Goal: Task Accomplishment & Management: Manage account settings

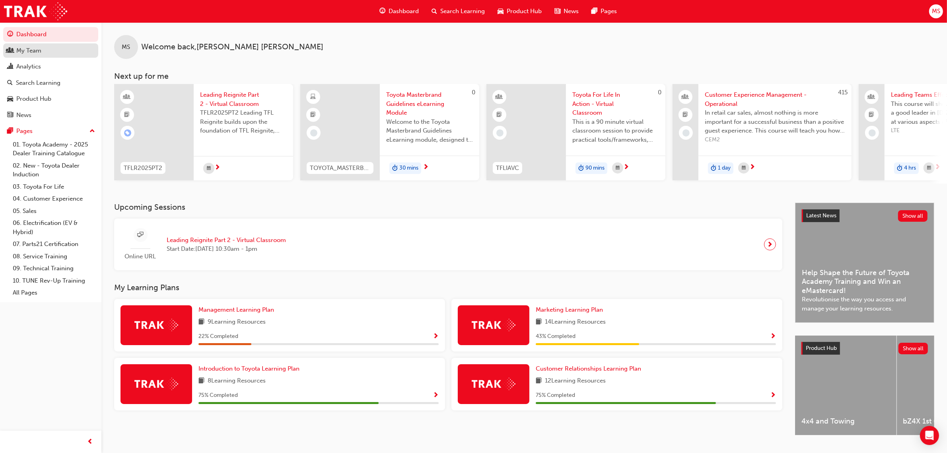
click at [31, 52] on div "My Team" at bounding box center [28, 50] width 25 height 9
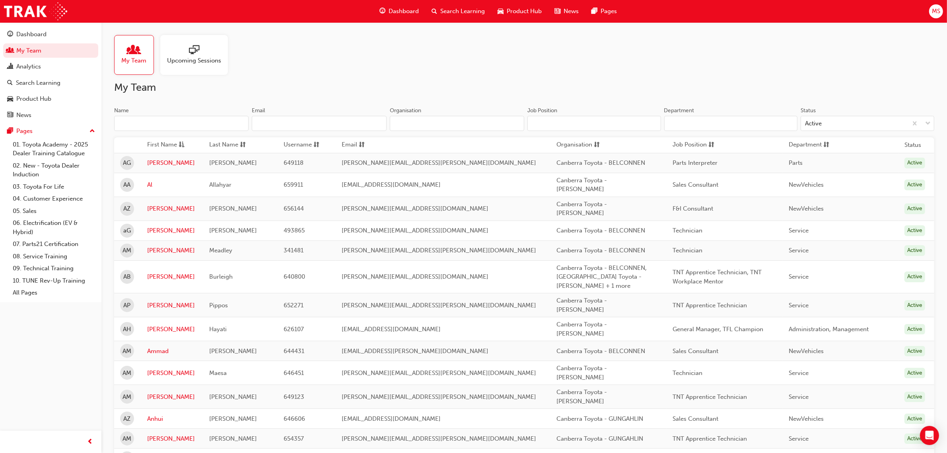
click at [167, 122] on input "Name" at bounding box center [181, 123] width 134 height 15
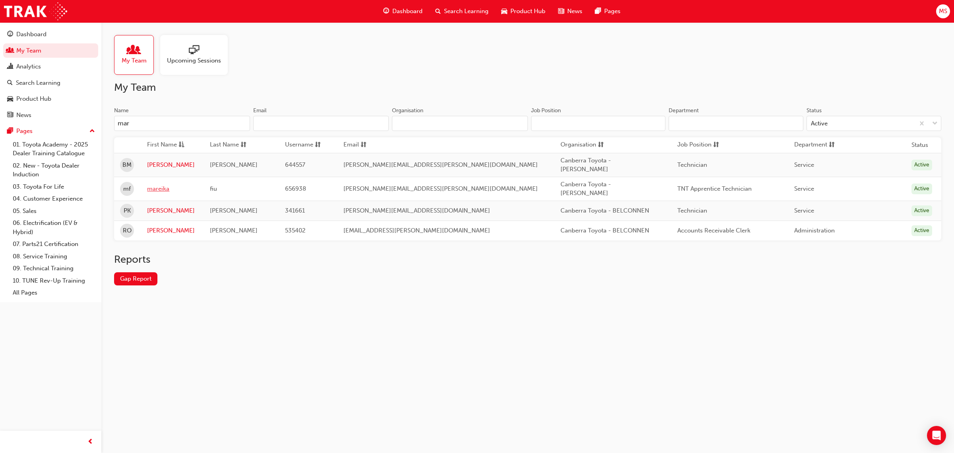
type input "mar"
click at [167, 184] on link "mareika" at bounding box center [172, 188] width 51 height 9
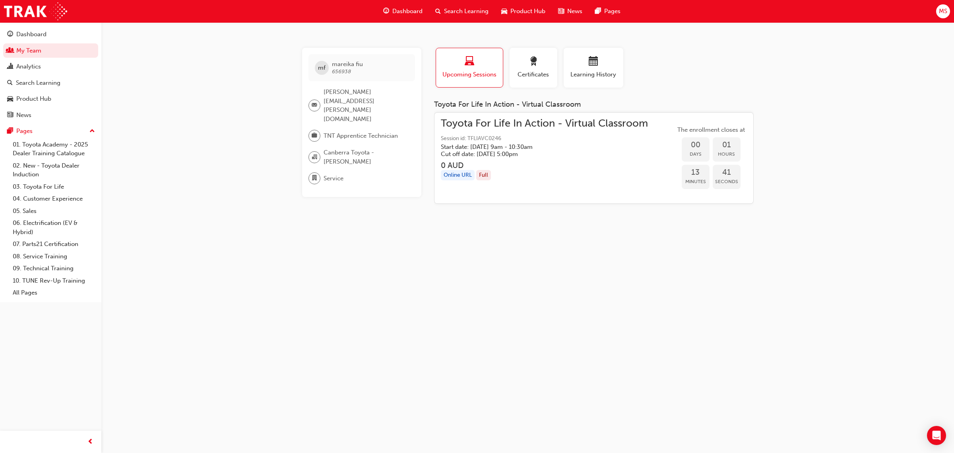
click at [530, 257] on div "mf mareika fiu 656938 [PERSON_NAME][EMAIL_ADDRESS][PERSON_NAME][DOMAIN_NAME] TN…" at bounding box center [477, 226] width 954 height 453
click at [529, 134] on span "Session id: TFLIAVC0246" at bounding box center [544, 138] width 207 height 9
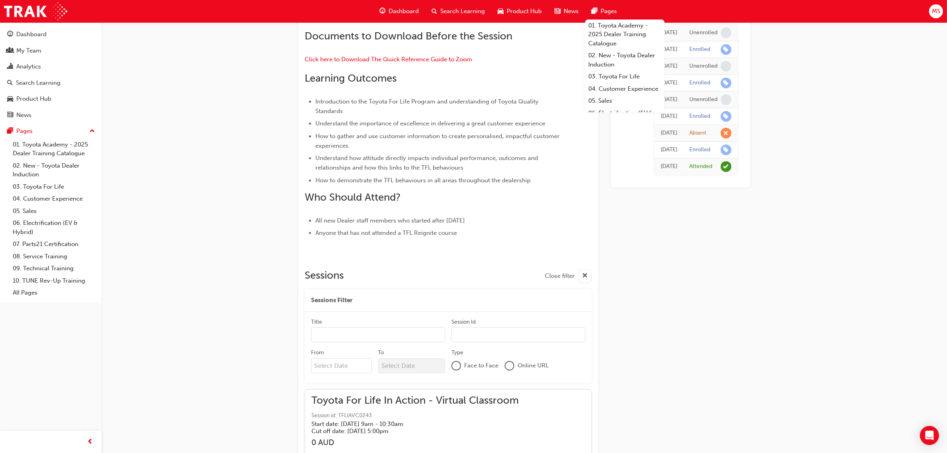
scroll to position [778, 0]
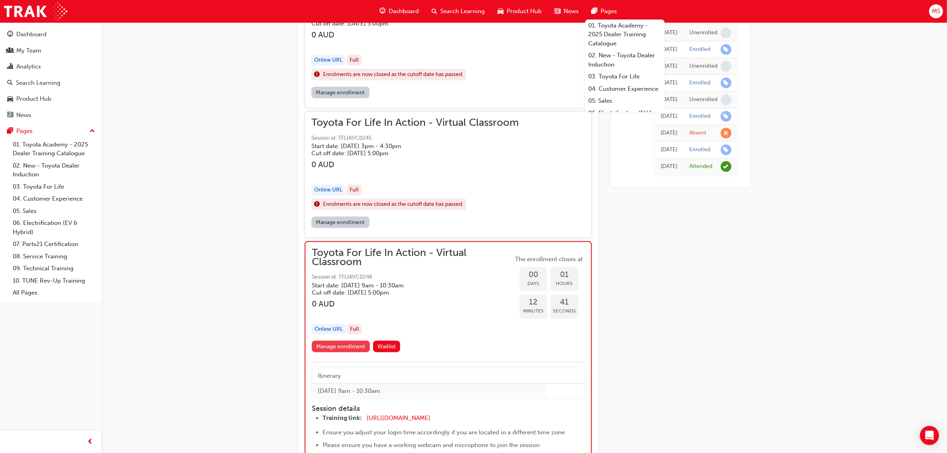
click at [341, 342] on link "Manage enrollment" at bounding box center [341, 346] width 58 height 12
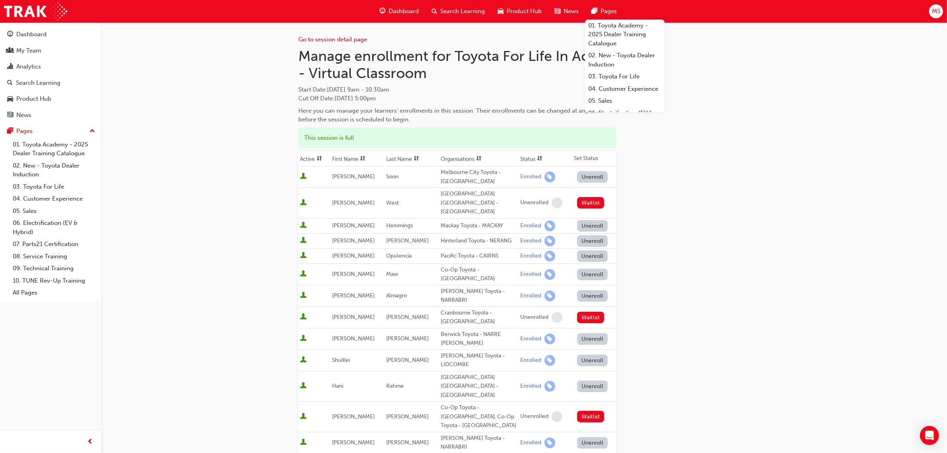
click at [697, 198] on div "Go to session detail page Manage enrollment for Toyota For Life In Action - Vir…" at bounding box center [524, 399] width 452 height 754
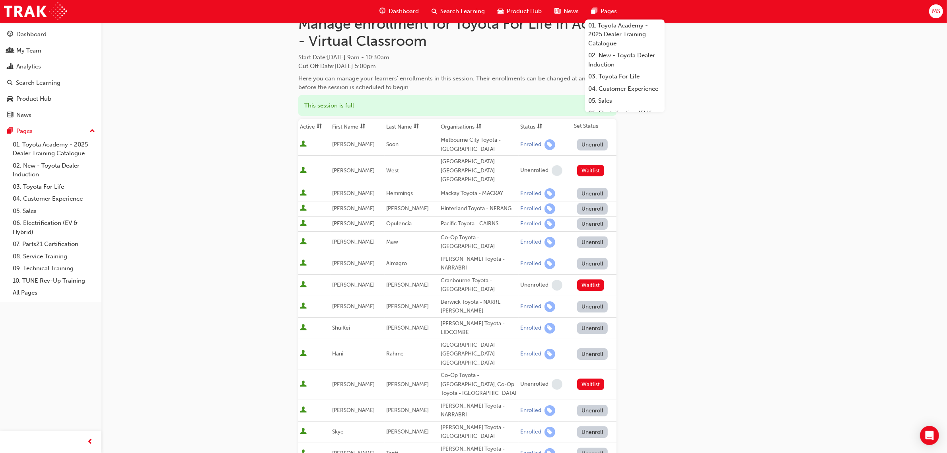
scroll to position [50, 0]
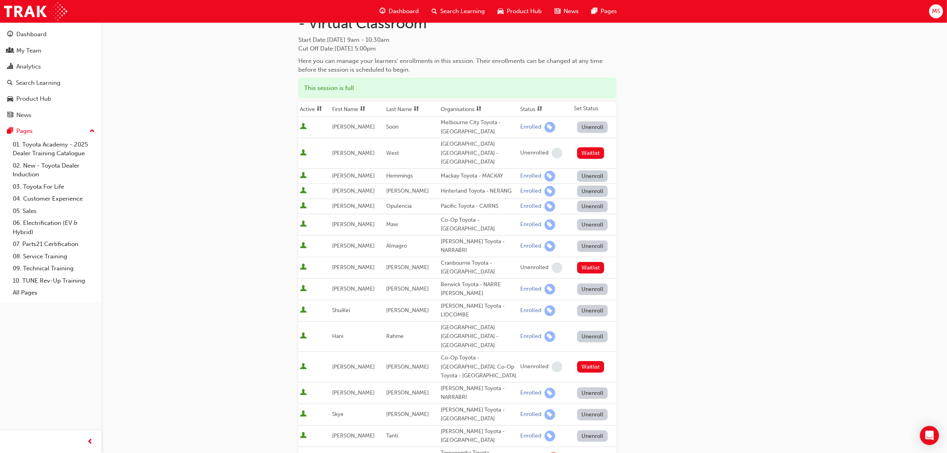
click at [788, 136] on div "Go to session detail page Manage enrollment for Toyota For Life In Action - Vir…" at bounding box center [473, 361] width 947 height 822
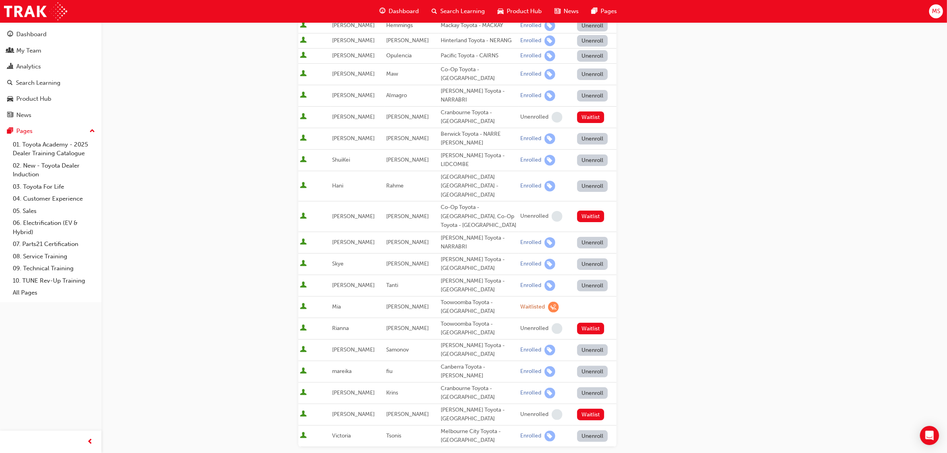
scroll to position [0, 0]
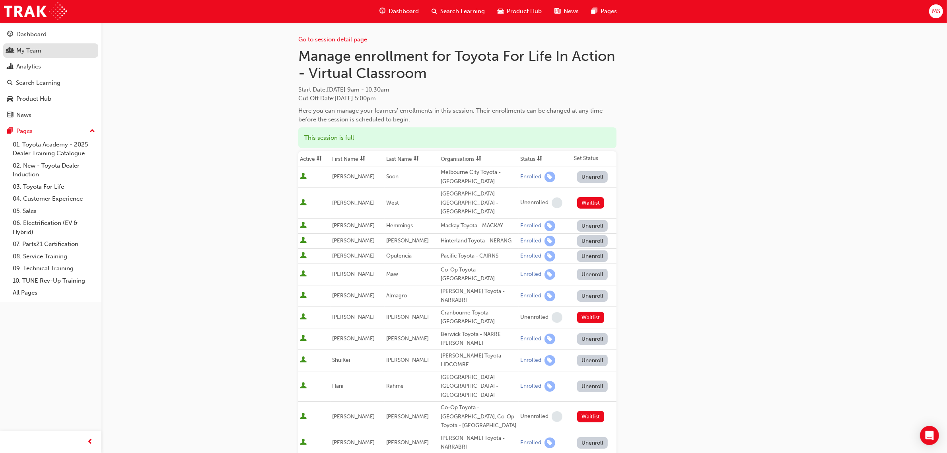
click at [40, 51] on div "My Team" at bounding box center [28, 50] width 25 height 9
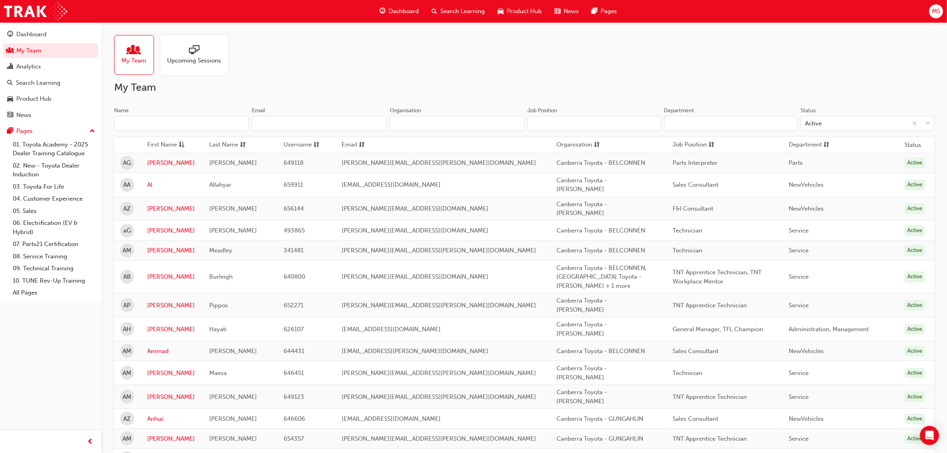
click at [548, 124] on input "Job Position" at bounding box center [594, 123] width 134 height 15
click at [472, 122] on input "Organisation" at bounding box center [457, 123] width 134 height 15
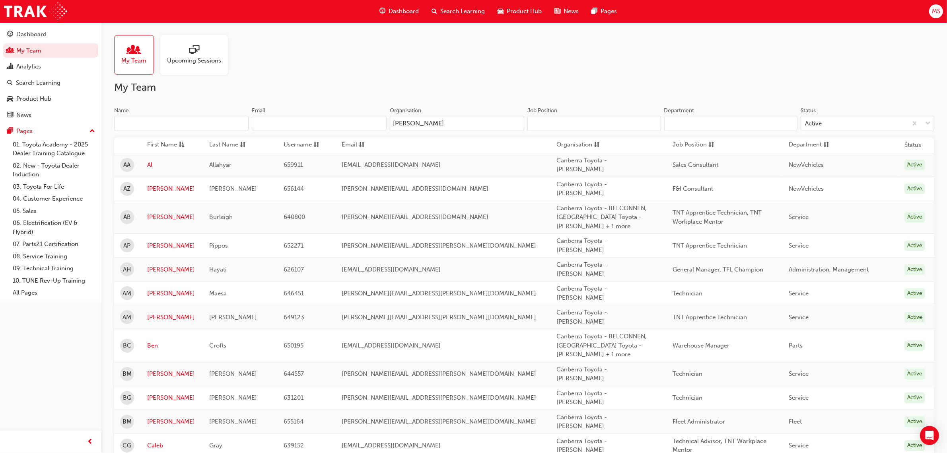
type input "[PERSON_NAME]"
click at [690, 115] on div "Department" at bounding box center [731, 112] width 134 height 10
click at [690, 116] on input "Department" at bounding box center [731, 123] width 134 height 15
click at [627, 119] on input "Job Position" at bounding box center [594, 123] width 134 height 15
click at [714, 122] on input "Department" at bounding box center [731, 123] width 134 height 15
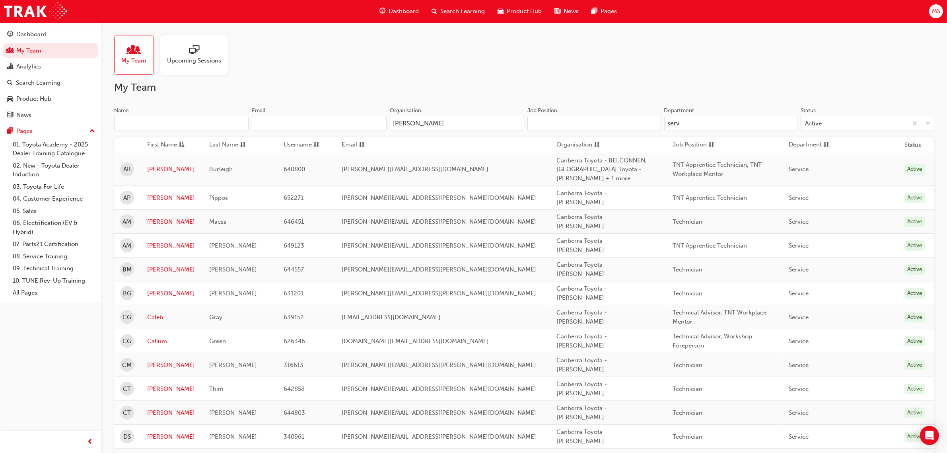
type input "serv"
click at [557, 140] on span "Organisation" at bounding box center [575, 145] width 36 height 10
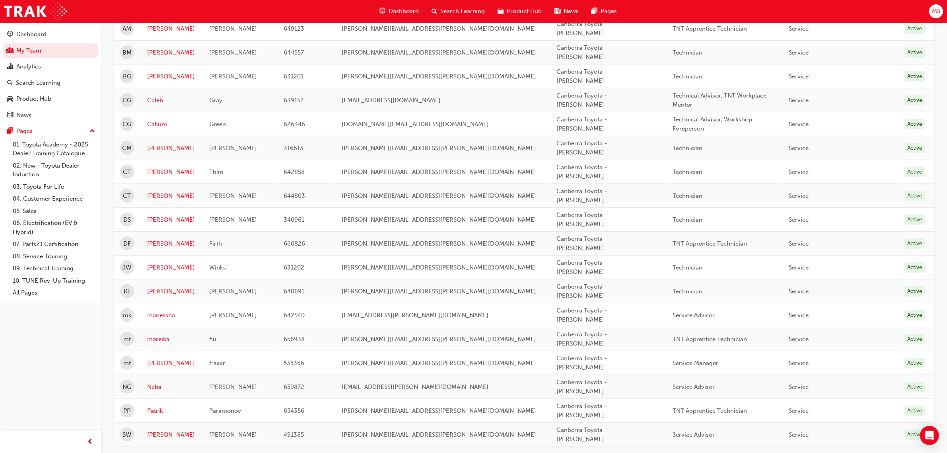
scroll to position [362, 0]
